Goal: Information Seeking & Learning: Find specific fact

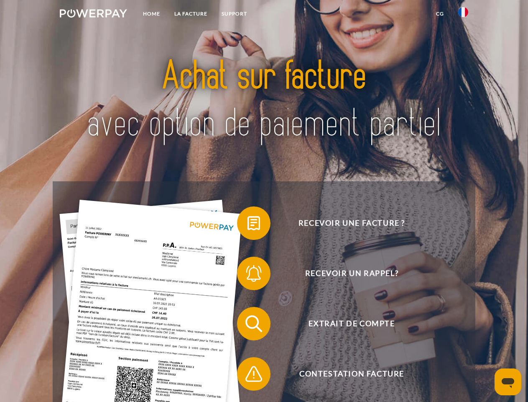
click at [93, 15] on img at bounding box center [93, 13] width 67 height 8
click at [463, 15] on img at bounding box center [463, 12] width 10 height 10
click at [440, 14] on link "CG" at bounding box center [440, 13] width 22 height 15
click at [248, 225] on span at bounding box center [241, 223] width 42 height 42
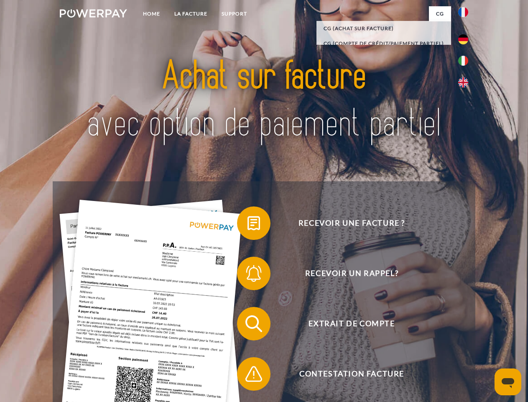
click at [248, 275] on span at bounding box center [241, 273] width 42 height 42
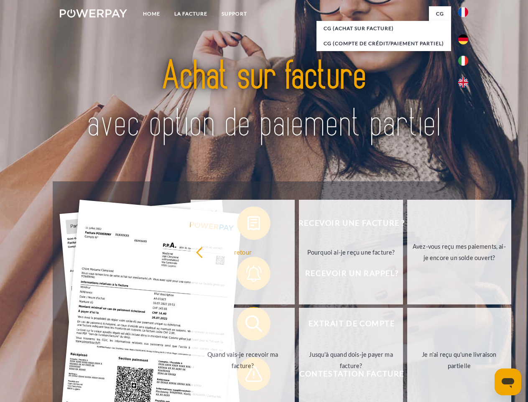
click at [299, 325] on link "Jusqu'à quand dois-je payer ma facture?" at bounding box center [351, 359] width 104 height 105
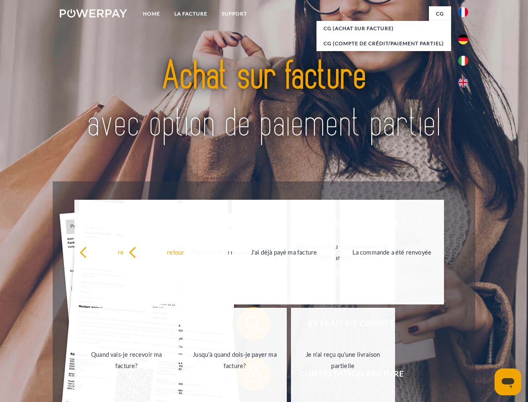
click at [248, 375] on span at bounding box center [241, 374] width 42 height 42
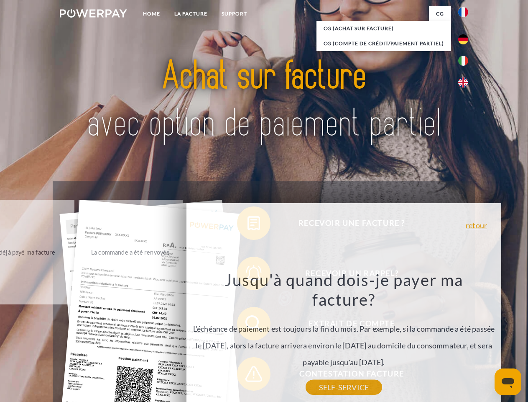
click at [508, 381] on icon "Ouvrir la fenêtre de messagerie" at bounding box center [508, 383] width 13 height 10
